Goal: Manage account settings

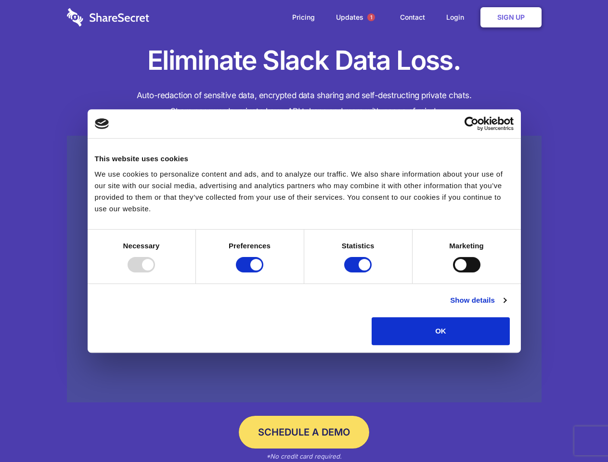
click at [155, 273] on div at bounding box center [141, 264] width 27 height 15
click at [263, 273] on input "Preferences" at bounding box center [249, 264] width 27 height 15
checkbox input "false"
click at [359, 273] on input "Statistics" at bounding box center [357, 264] width 27 height 15
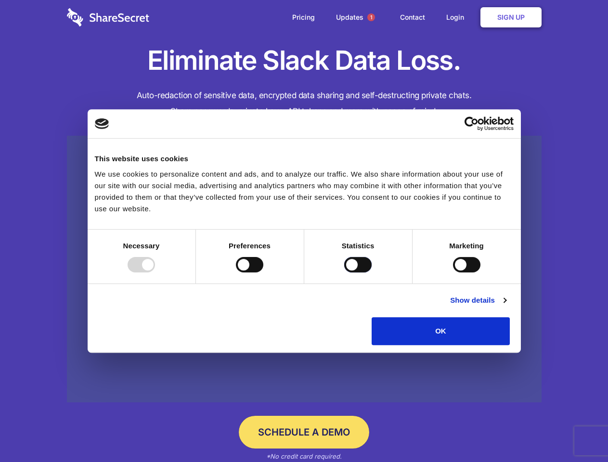
checkbox input "false"
click at [453, 273] on input "Marketing" at bounding box center [466, 264] width 27 height 15
checkbox input "true"
click at [506, 306] on link "Show details" at bounding box center [478, 301] width 56 height 12
